Goal: Navigation & Orientation: Find specific page/section

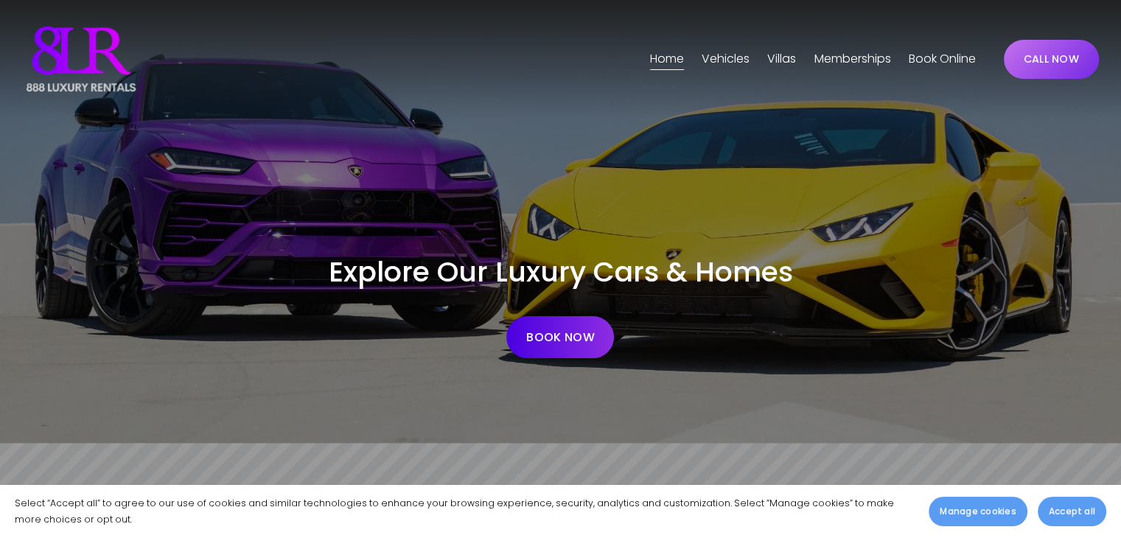
click at [0, 0] on span "[GEOGRAPHIC_DATA]" at bounding box center [0, 0] width 0 height 0
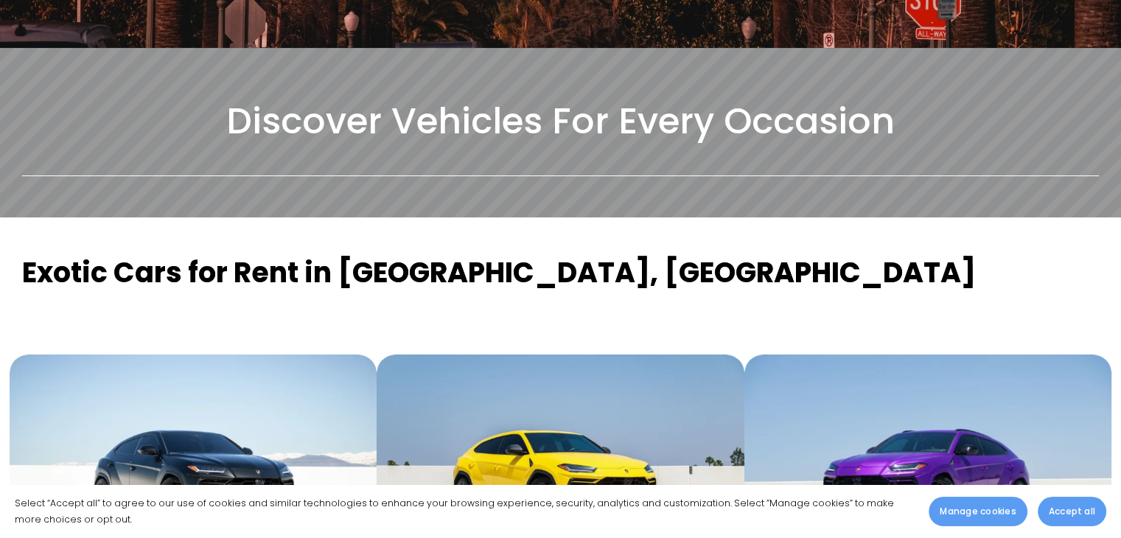
scroll to position [589, 0]
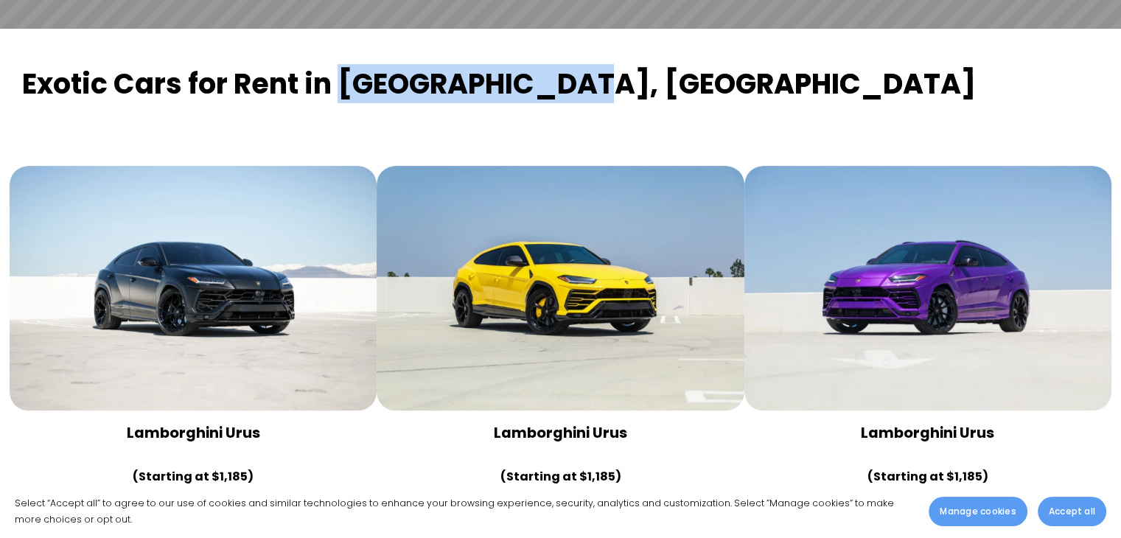
drag, startPoint x: 340, startPoint y: 38, endPoint x: 570, endPoint y: 53, distance: 231.1
click at [570, 66] on h1 "Exotic Cars for Rent in Los Angeles, CA" at bounding box center [560, 85] width 1076 height 38
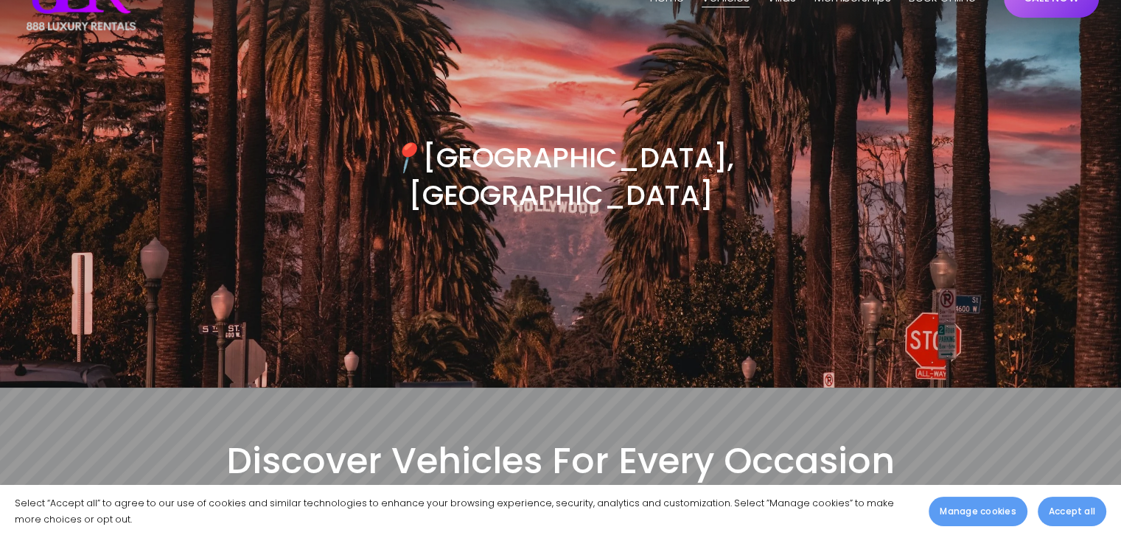
scroll to position [0, 0]
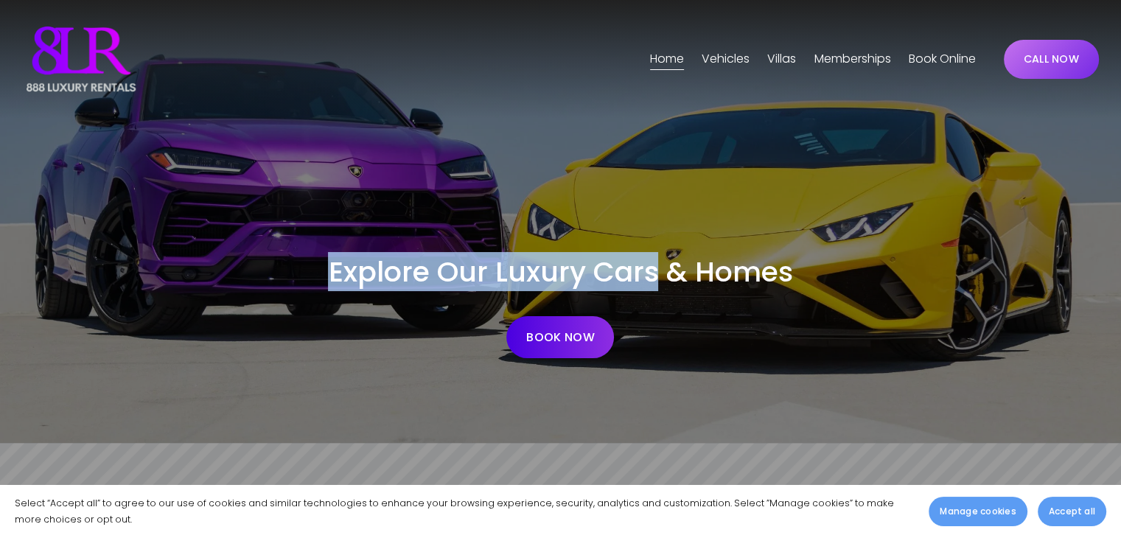
copy span "Explore Our Luxury Cars"
drag, startPoint x: 324, startPoint y: 269, endPoint x: 657, endPoint y: 272, distance: 333.0
click at [657, 272] on h1 "Explore Our Luxury Cars & Homes" at bounding box center [560, 272] width 807 height 38
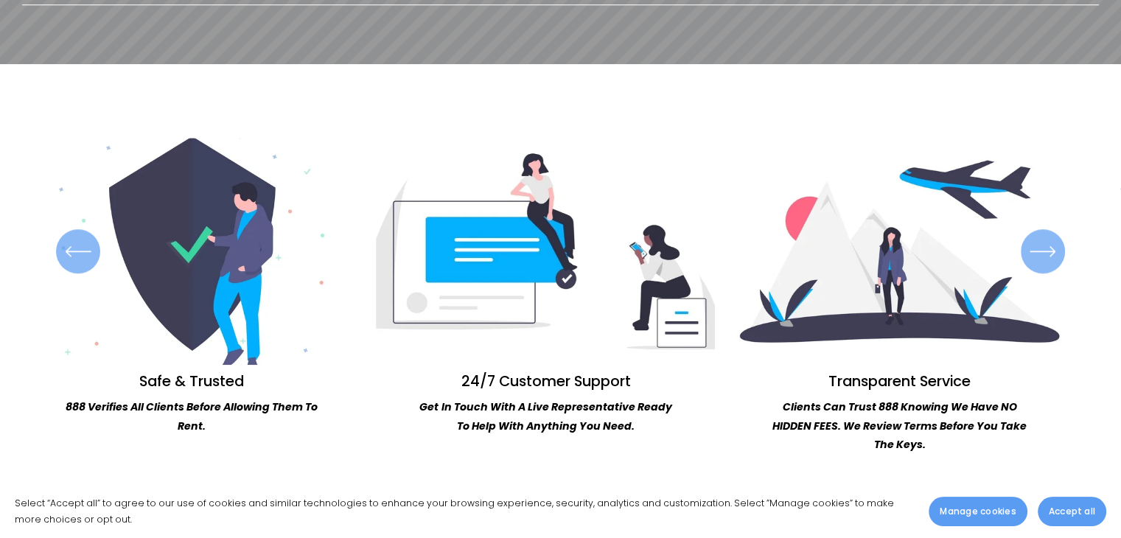
scroll to position [1326, 0]
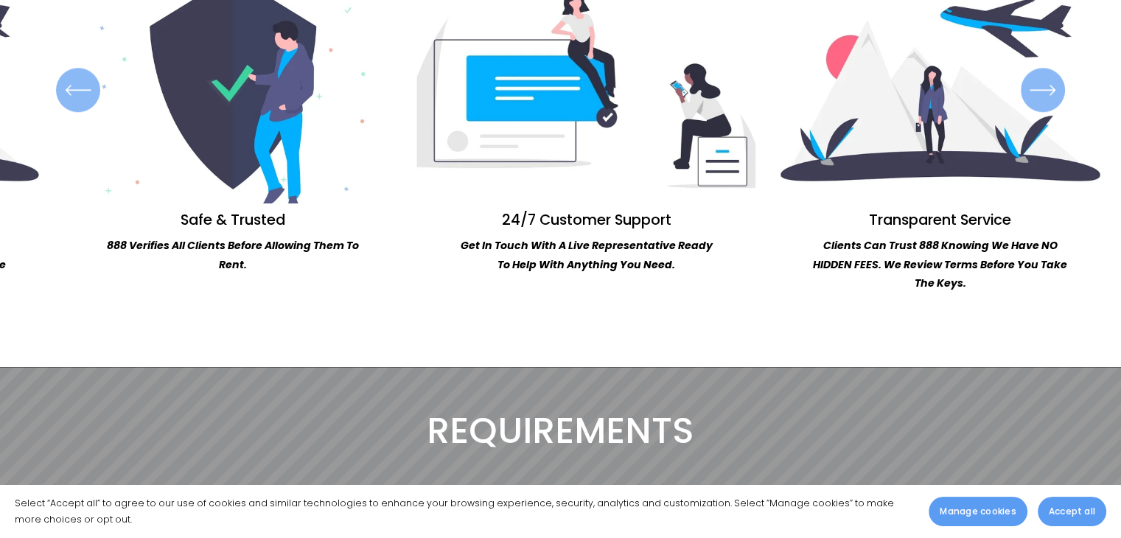
drag, startPoint x: 63, startPoint y: 229, endPoint x: 97, endPoint y: 229, distance: 34.6
click at [100, 232] on ul "Safe & Trusted 888 Verifies All Clients Before Allowing Them To Rent. 24/7 Cust…" at bounding box center [560, 134] width 1076 height 317
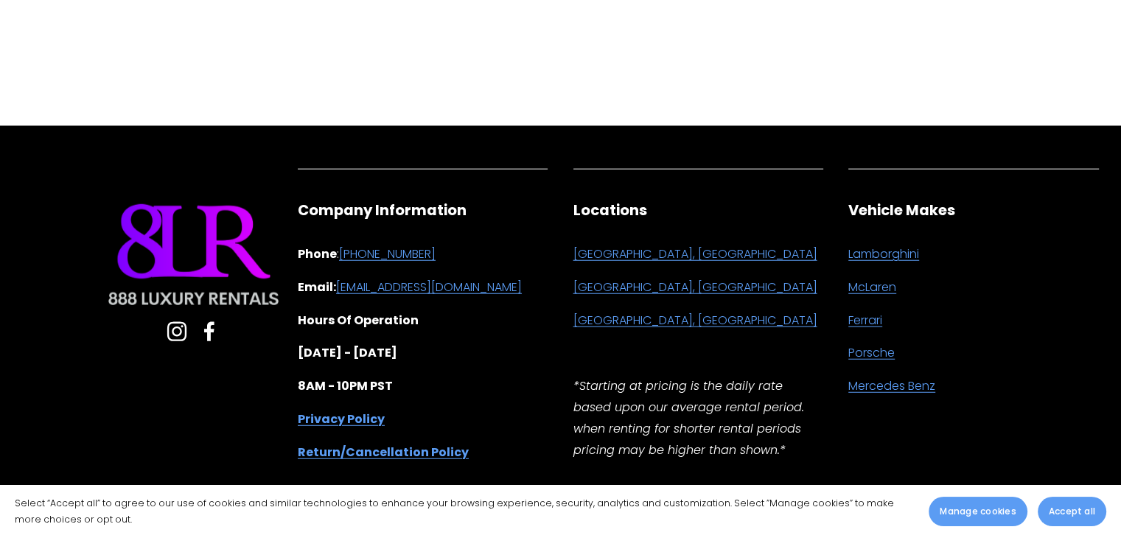
scroll to position [3851, 0]
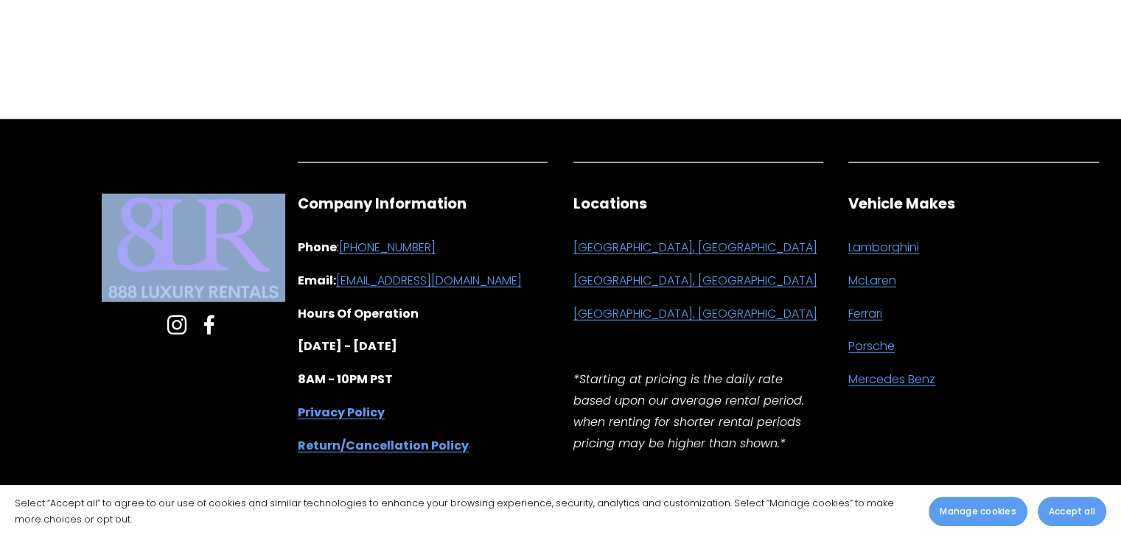
drag, startPoint x: 96, startPoint y: 275, endPoint x: 175, endPoint y: 277, distance: 79.6
click at [175, 277] on div "Company Information Phone : +1 (480)915-4326 Email: support@888-luxuryrentals.c…" at bounding box center [285, 337] width 550 height 363
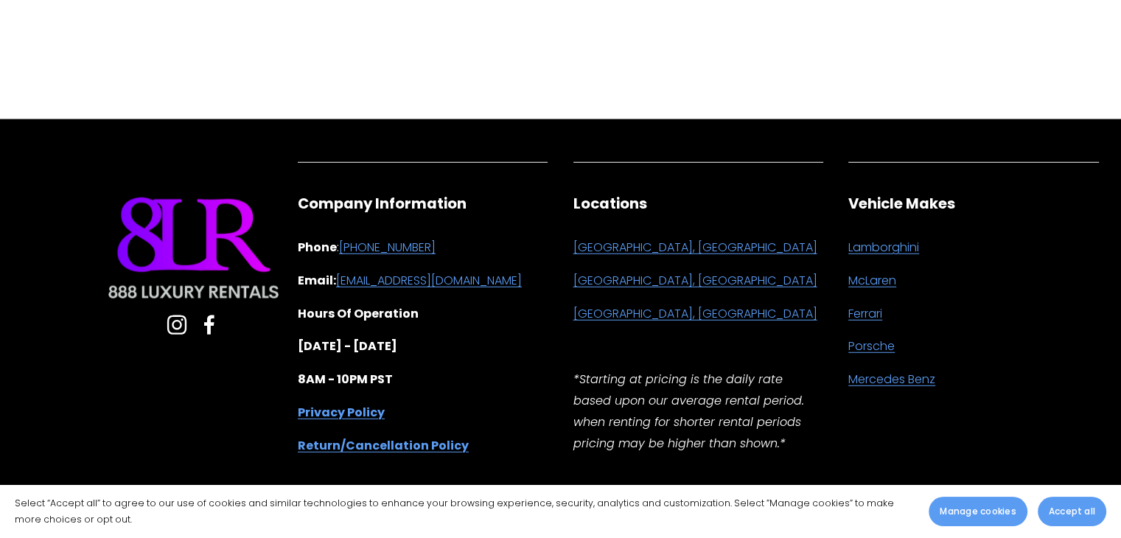
click at [697, 11] on p at bounding box center [560, 21] width 1076 height 21
